Goal: Check status: Check status

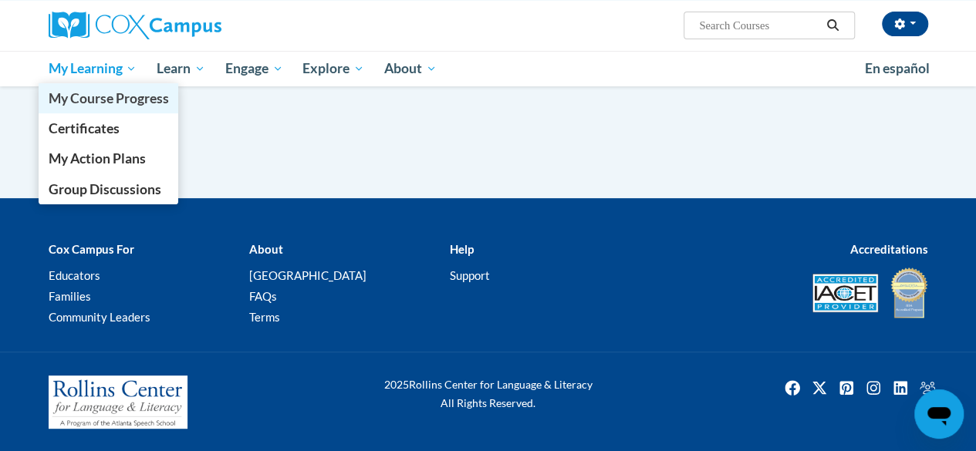
click at [110, 100] on span "My Course Progress" at bounding box center [108, 98] width 120 height 16
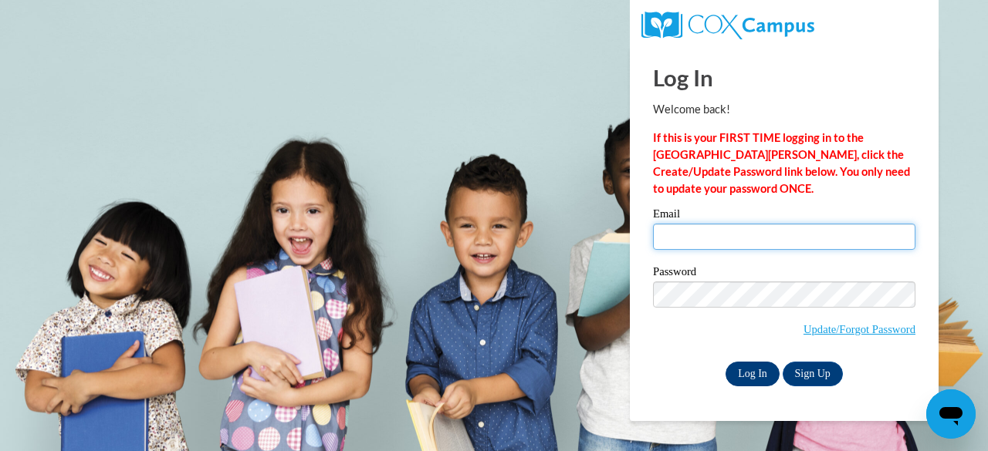
type input "[PERSON_NAME][EMAIL_ADDRESS][PERSON_NAME][DOMAIN_NAME]"
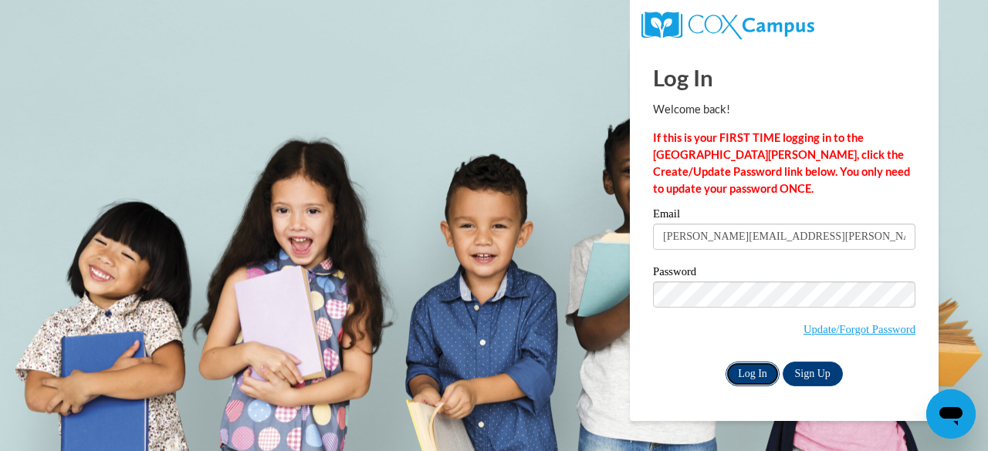
click at [747, 377] on input "Log In" at bounding box center [752, 374] width 54 height 25
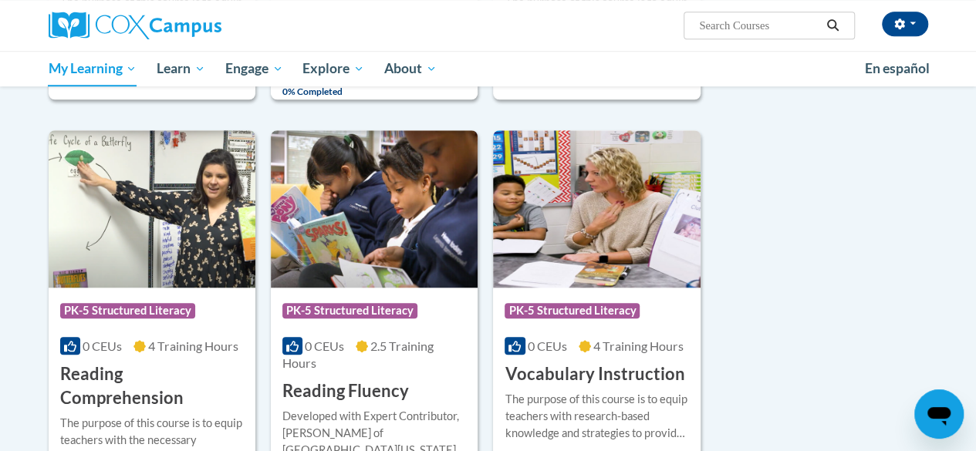
scroll to position [571, 0]
